Goal: Browse casually

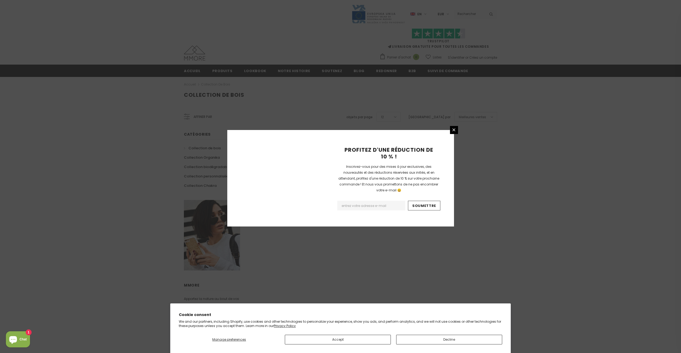
scroll to position [208, 0]
